Goal: Transaction & Acquisition: Purchase product/service

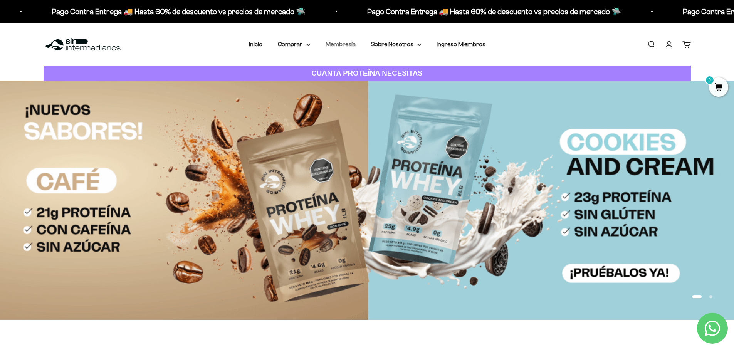
click at [345, 44] on link "Membresía" at bounding box center [341, 44] width 30 height 7
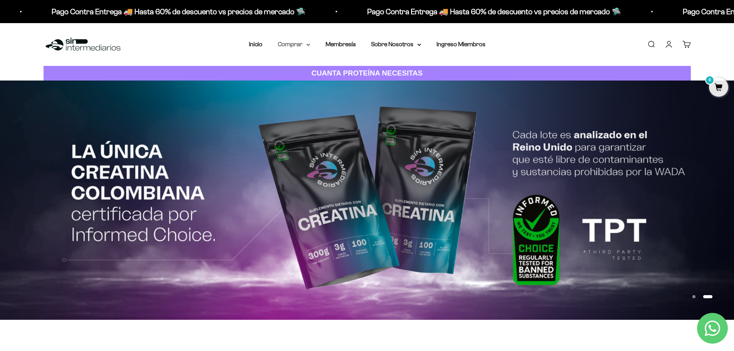
click at [309, 44] on icon at bounding box center [308, 45] width 4 height 3
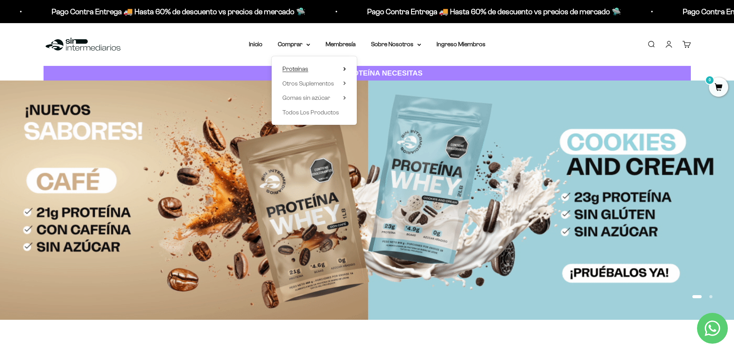
click at [345, 69] on icon at bounding box center [344, 69] width 3 height 4
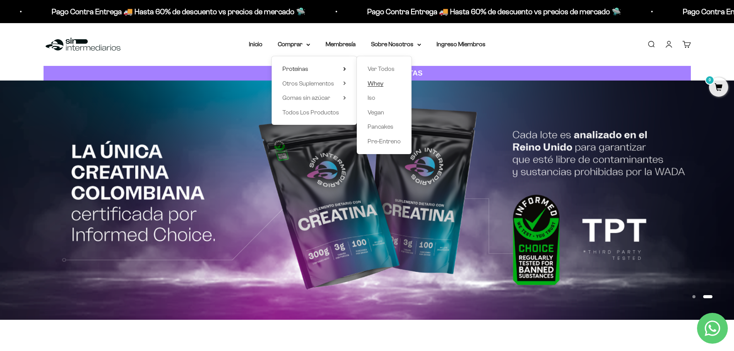
click at [382, 83] on span "Whey" at bounding box center [376, 83] width 16 height 7
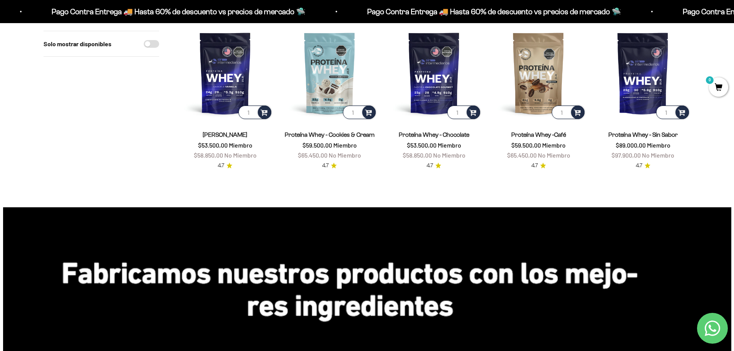
scroll to position [37, 0]
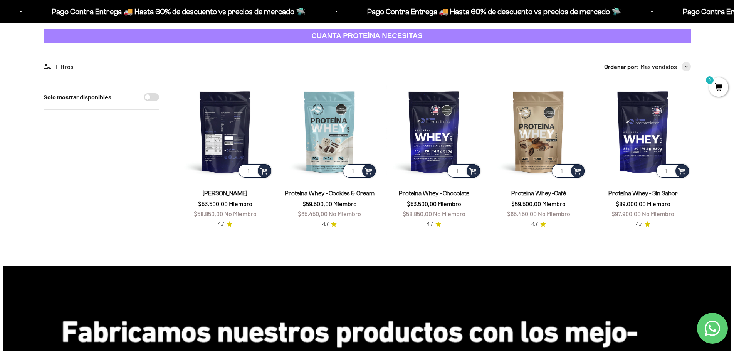
click at [234, 116] on img at bounding box center [225, 131] width 95 height 95
